Goal: Task Accomplishment & Management: Complete application form

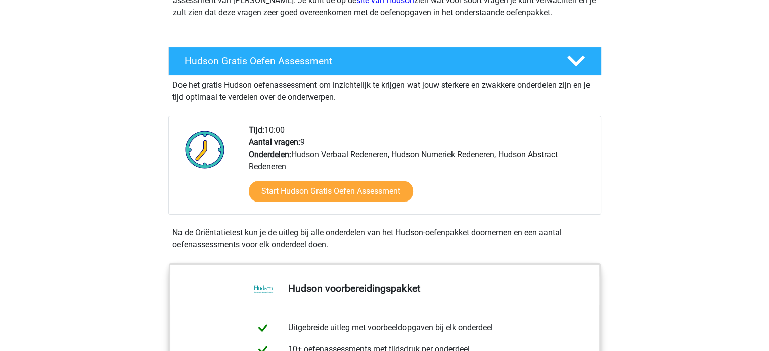
scroll to position [202, 0]
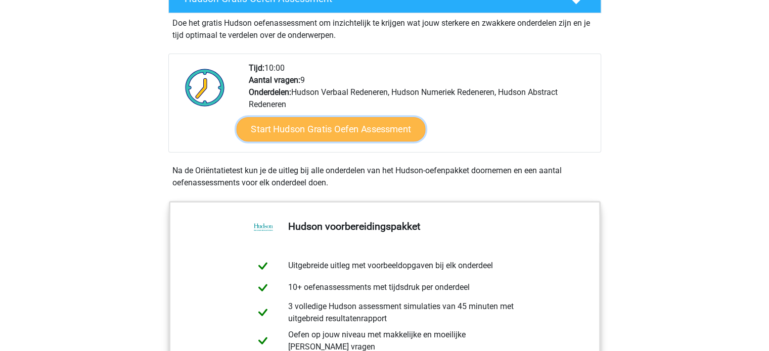
click at [338, 133] on link "Start Hudson Gratis Oefen Assessment" at bounding box center [330, 129] width 189 height 24
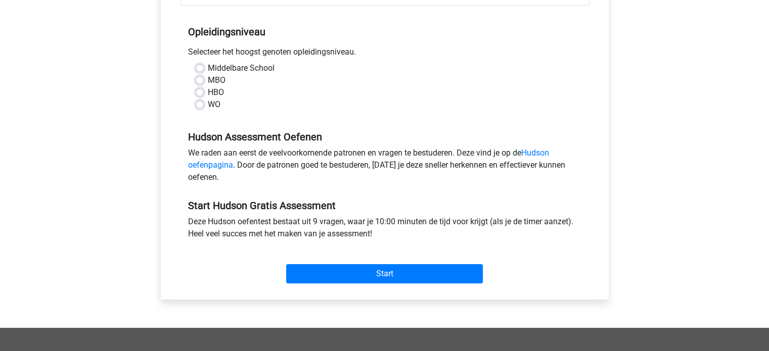
scroll to position [202, 0]
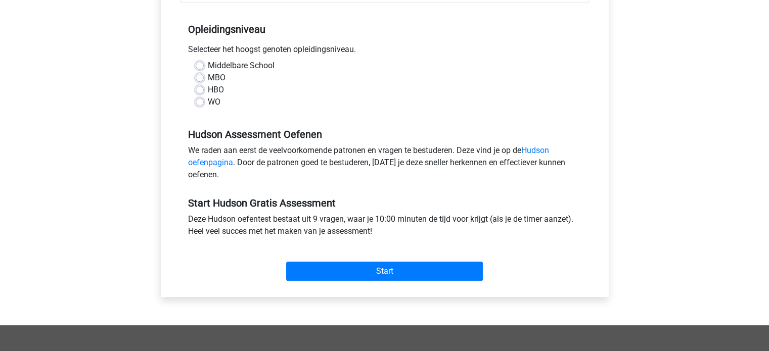
click at [208, 88] on label "HBO" at bounding box center [216, 90] width 16 height 12
click at [201, 88] on input "HBO" at bounding box center [200, 89] width 8 height 10
radio input "true"
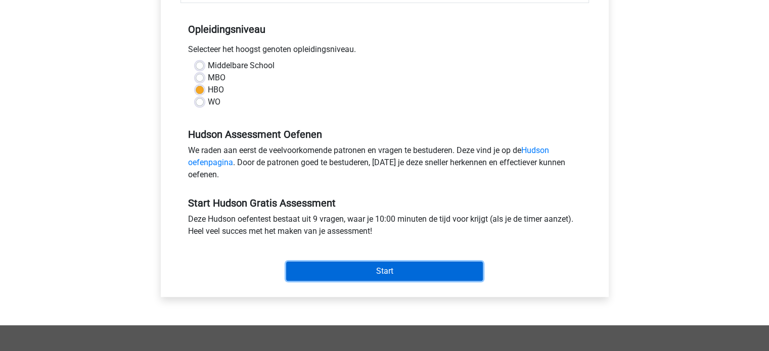
click at [370, 270] on input "Start" at bounding box center [384, 271] width 197 height 19
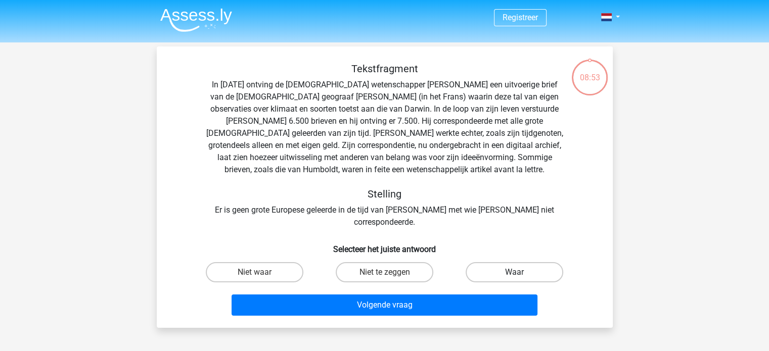
click at [496, 262] on label "Waar" at bounding box center [515, 272] width 98 height 20
click at [515, 273] on input "Waar" at bounding box center [518, 276] width 7 height 7
radio input "true"
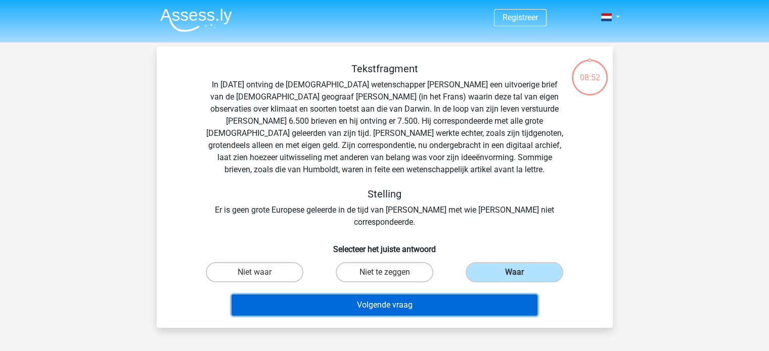
click at [445, 297] on button "Volgende vraag" at bounding box center [385, 305] width 306 height 21
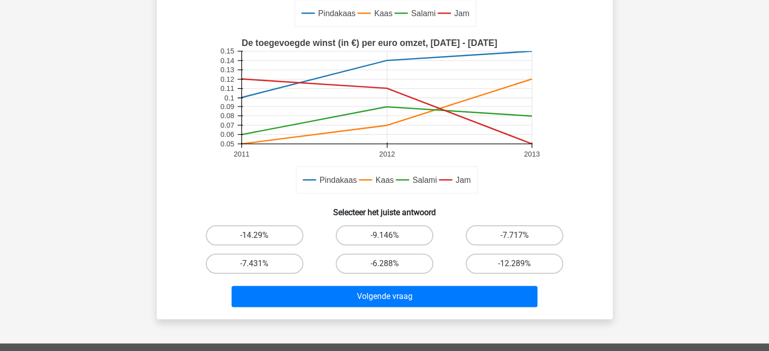
scroll to position [249, 0]
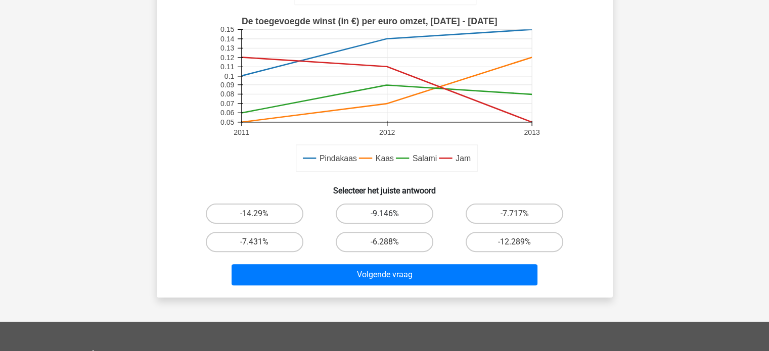
click at [411, 210] on label "-9.146%" at bounding box center [385, 214] width 98 height 20
click at [391, 214] on input "-9.146%" at bounding box center [387, 217] width 7 height 7
radio input "true"
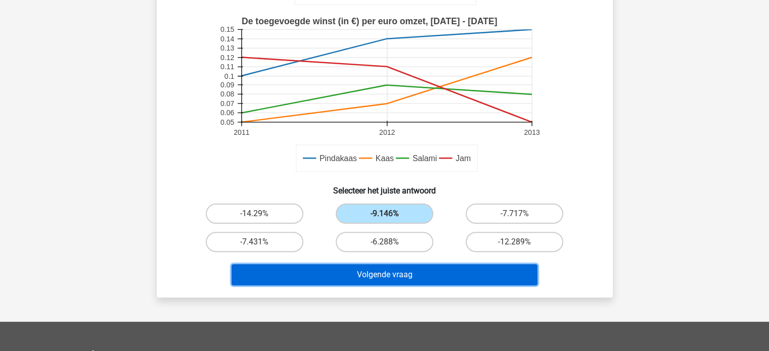
click at [423, 275] on button "Volgende vraag" at bounding box center [385, 274] width 306 height 21
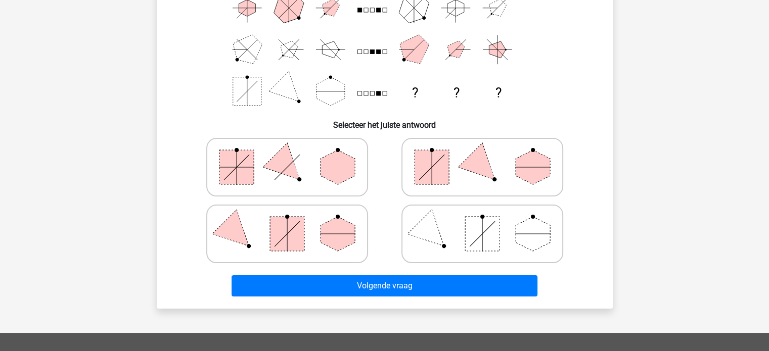
scroll to position [97, 0]
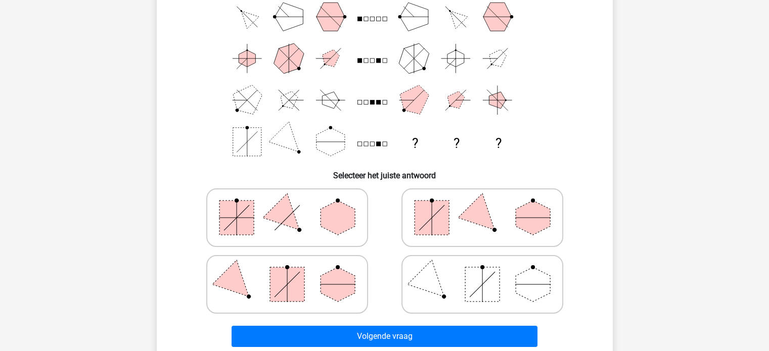
click at [281, 222] on polygon at bounding box center [286, 218] width 49 height 49
click at [287, 205] on input "radio" at bounding box center [290, 202] width 7 height 7
radio input "true"
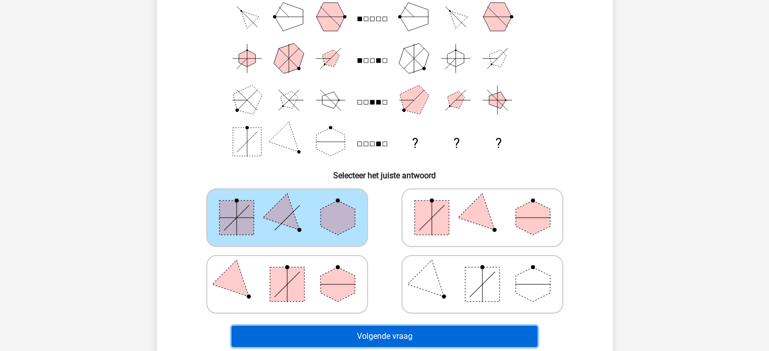
click at [390, 337] on button "Volgende vraag" at bounding box center [385, 336] width 306 height 21
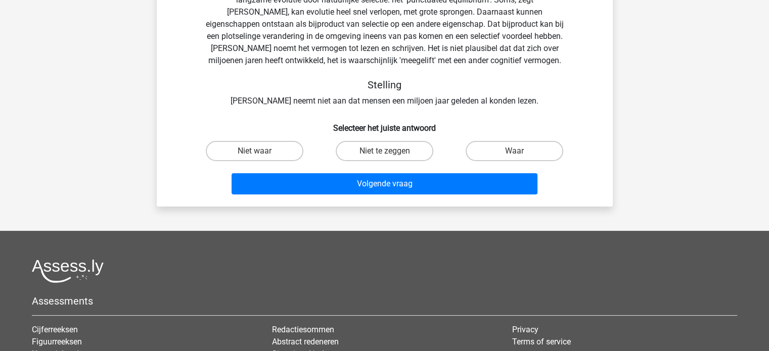
scroll to position [47, 0]
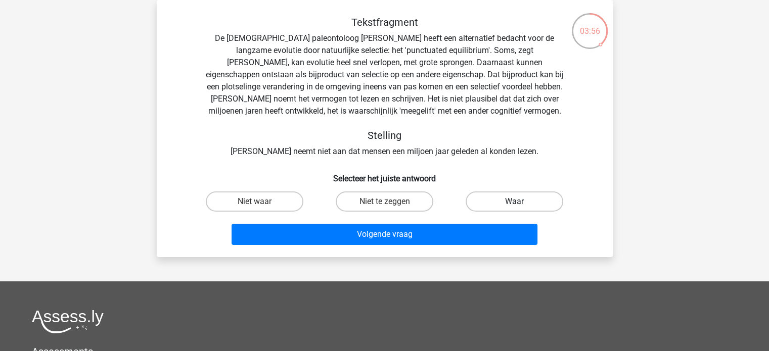
click at [510, 200] on label "Waar" at bounding box center [515, 202] width 98 height 20
click at [515, 202] on input "Waar" at bounding box center [518, 205] width 7 height 7
radio input "true"
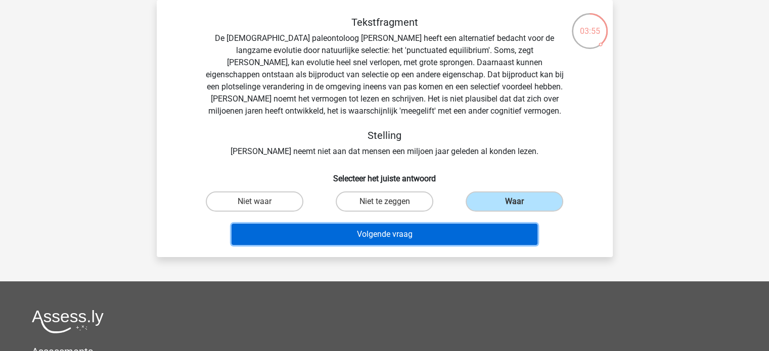
click at [441, 227] on button "Volgende vraag" at bounding box center [385, 234] width 306 height 21
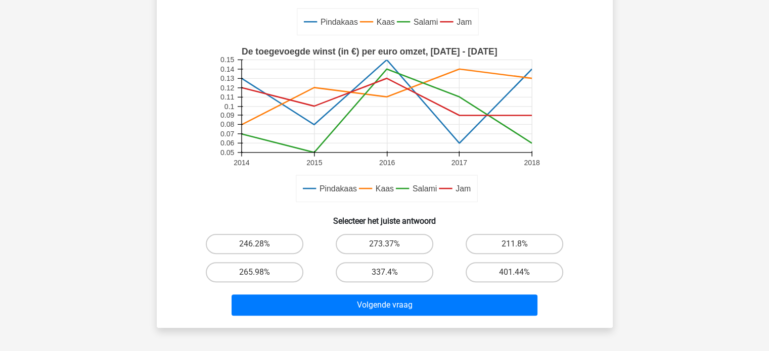
scroll to position [303, 0]
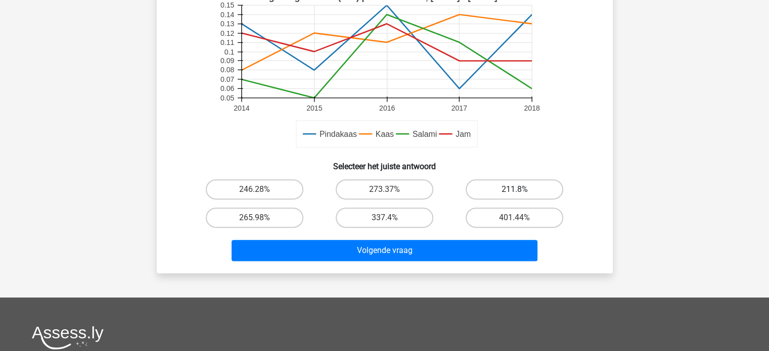
click at [508, 184] on label "211.8%" at bounding box center [515, 189] width 98 height 20
click at [515, 190] on input "211.8%" at bounding box center [518, 193] width 7 height 7
radio input "true"
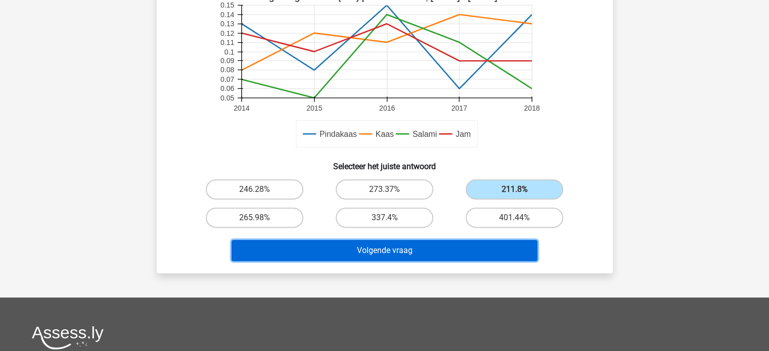
click at [488, 248] on button "Volgende vraag" at bounding box center [385, 250] width 306 height 21
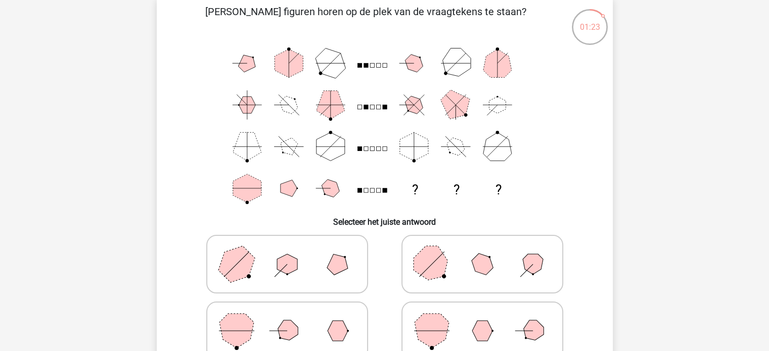
scroll to position [101, 0]
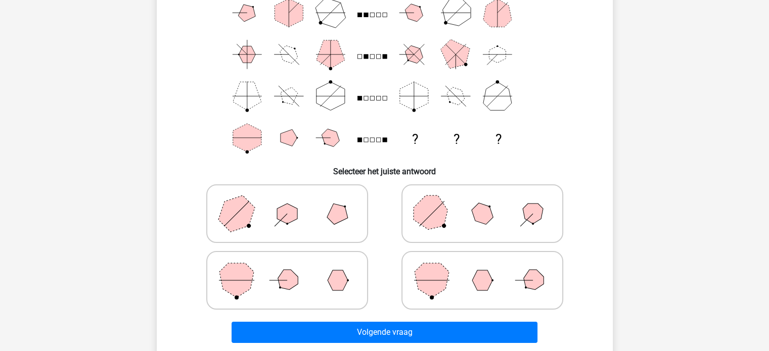
click at [299, 223] on icon at bounding box center [287, 214] width 152 height 51
click at [294, 201] on input "radio" at bounding box center [290, 198] width 7 height 7
radio input "true"
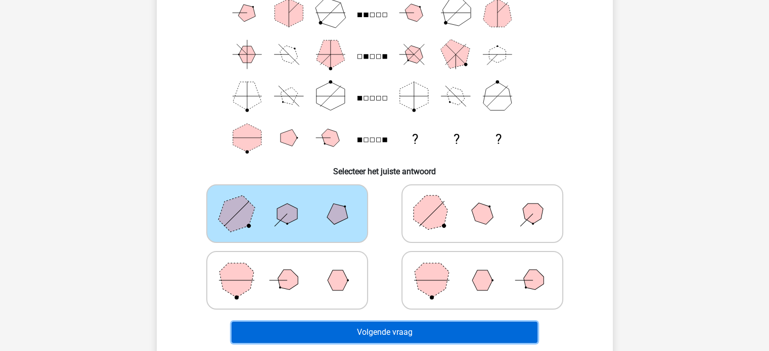
click at [404, 333] on button "Volgende vraag" at bounding box center [385, 332] width 306 height 21
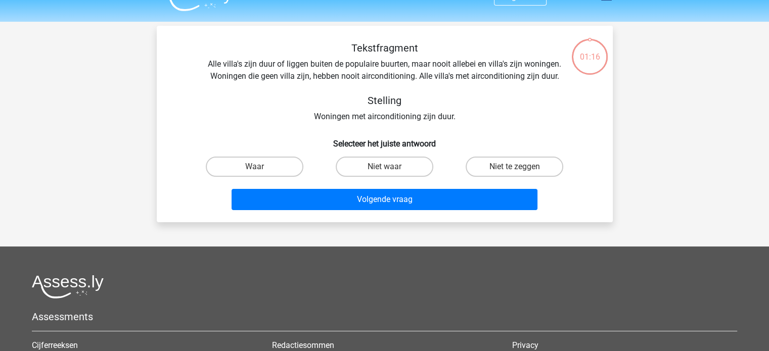
scroll to position [0, 0]
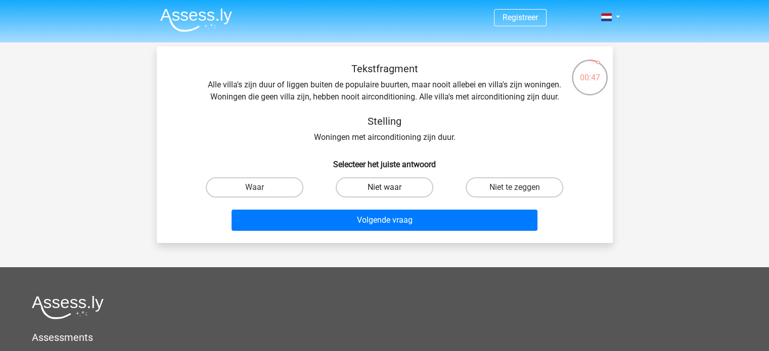
click at [416, 186] on label "Niet waar" at bounding box center [385, 187] width 98 height 20
click at [391, 188] on input "Niet waar" at bounding box center [387, 191] width 7 height 7
radio input "true"
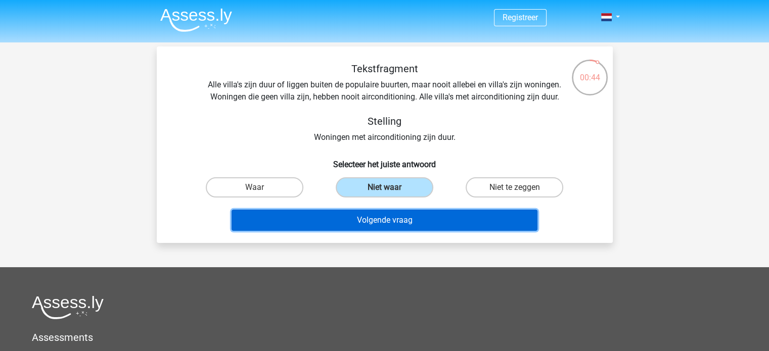
click at [421, 220] on button "Volgende vraag" at bounding box center [385, 220] width 306 height 21
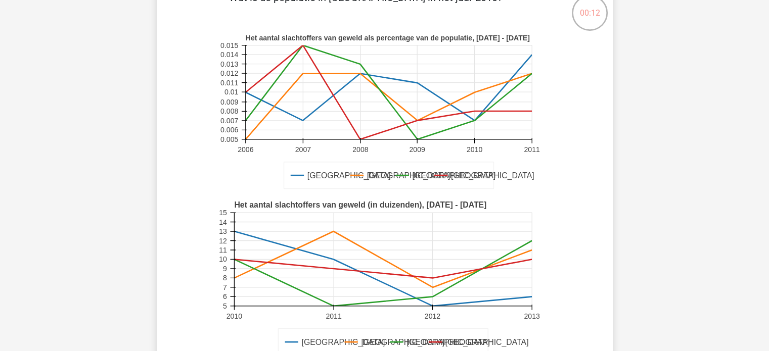
scroll to position [152, 0]
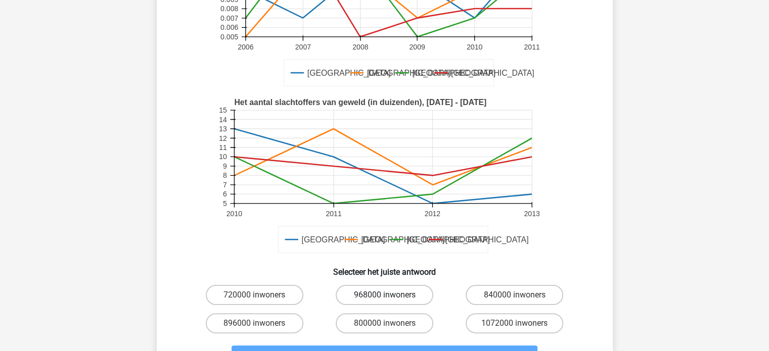
scroll to position [152, 0]
